Goal: Navigation & Orientation: Find specific page/section

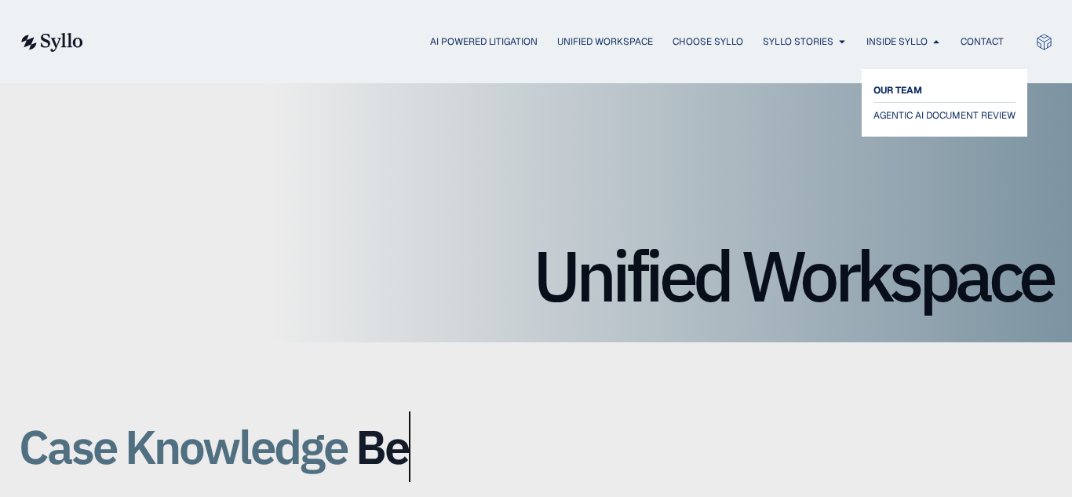
click at [907, 82] on span "OUR TEAM" at bounding box center [897, 90] width 49 height 19
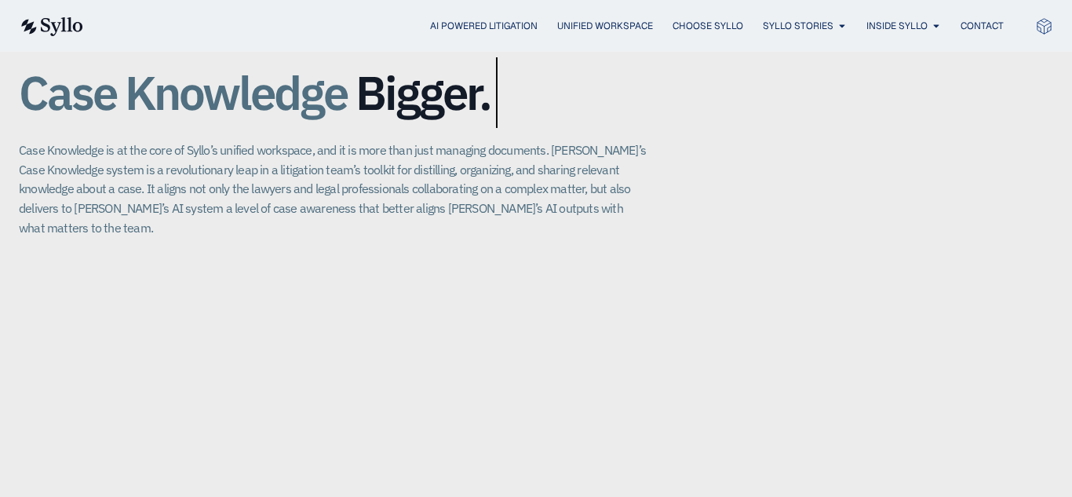
scroll to position [360, 0]
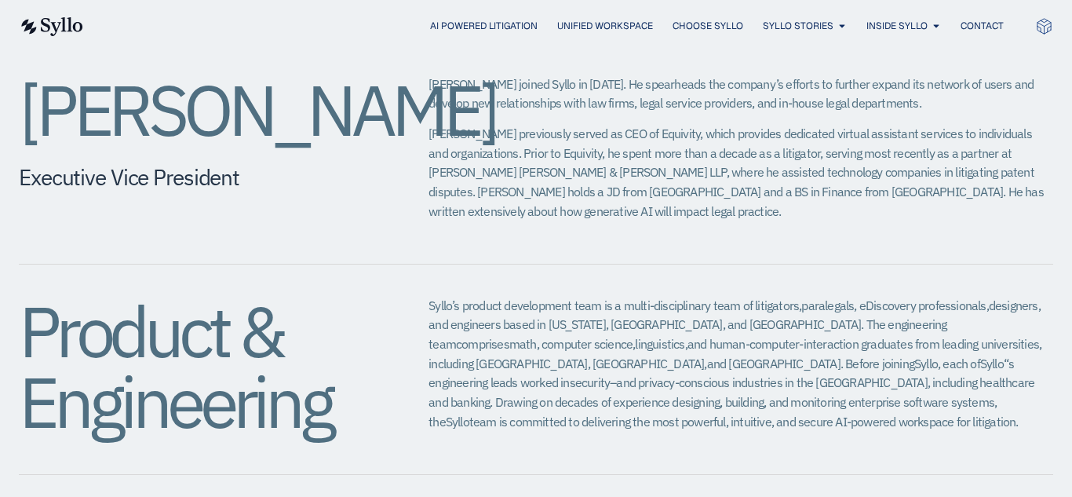
scroll to position [1460, 0]
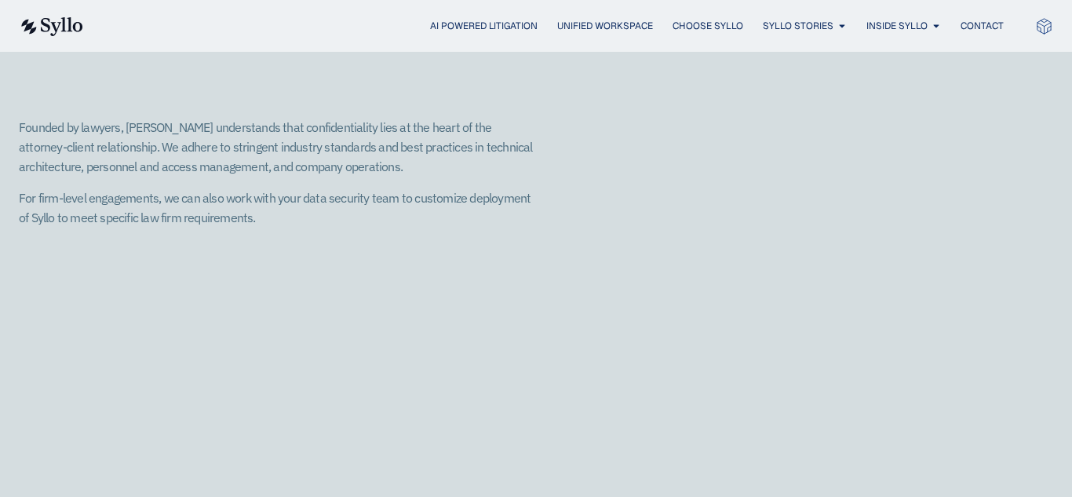
scroll to position [2104, 0]
